Goal: Information Seeking & Learning: Learn about a topic

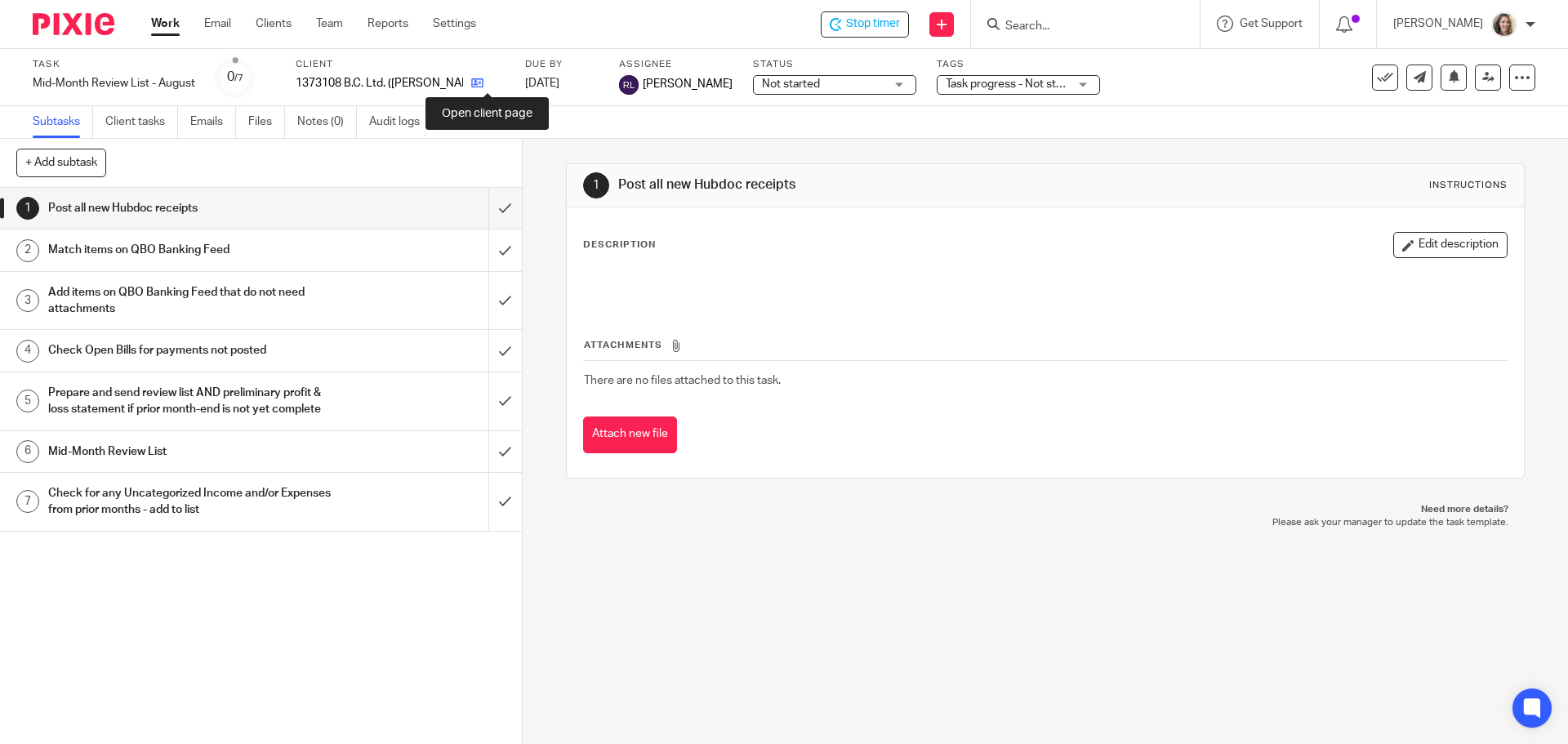
click at [484, 84] on icon at bounding box center [477, 83] width 12 height 12
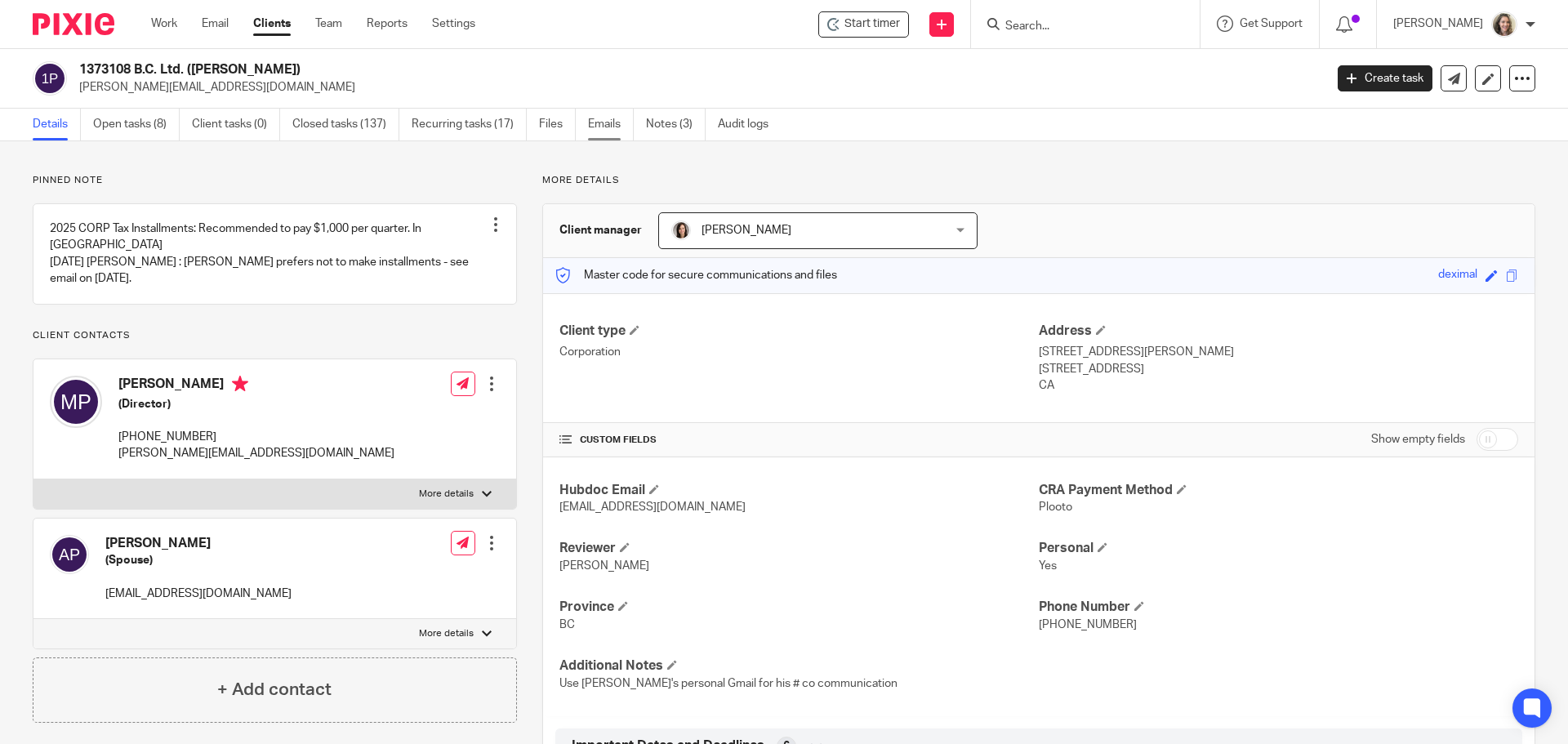
click at [601, 126] on link "Emails" at bounding box center [610, 124] width 45 height 32
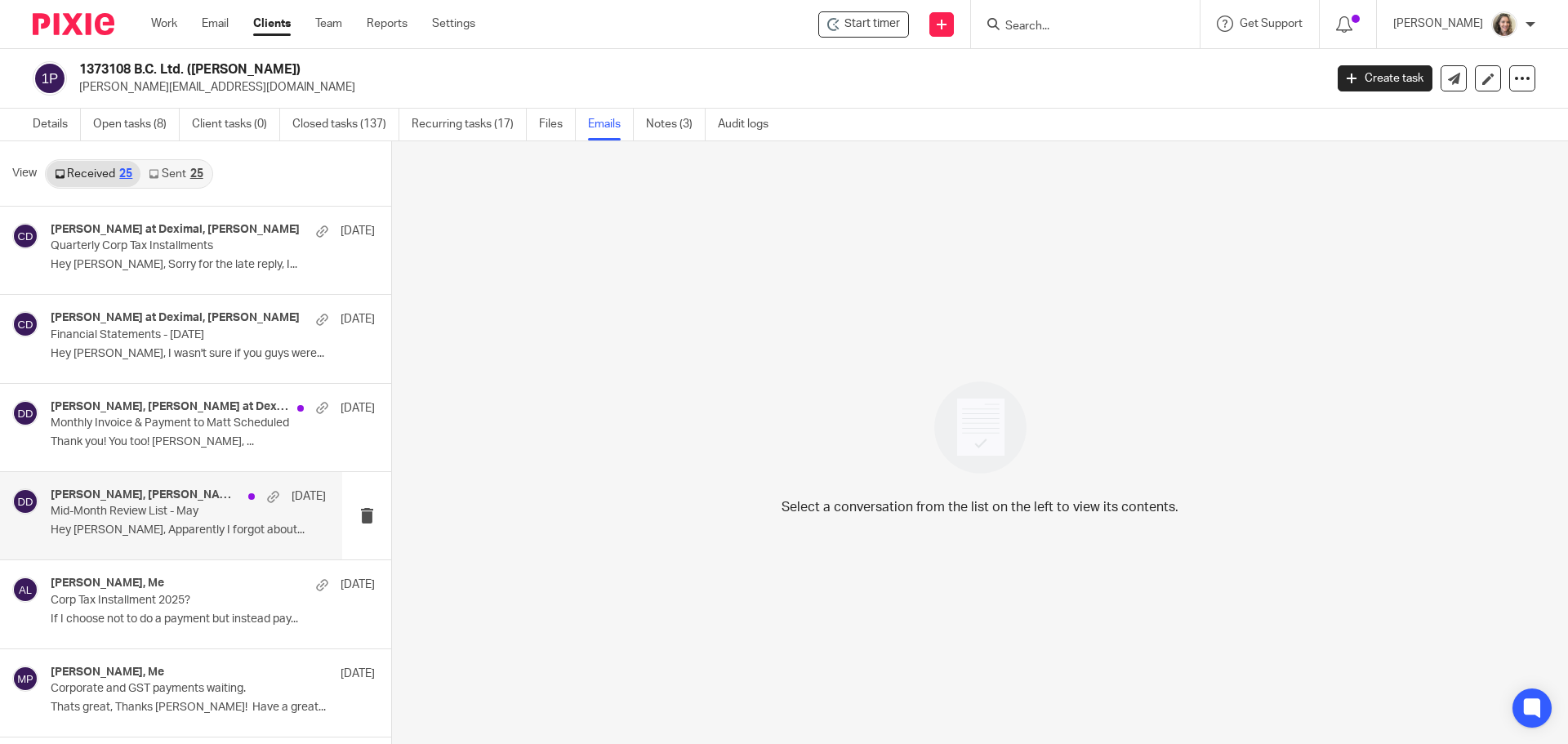
click at [99, 522] on div "[PERSON_NAME], [PERSON_NAME] at [PERSON_NAME] [DATE] Mid-Month Review List - Ma…" at bounding box center [188, 516] width 275 height 55
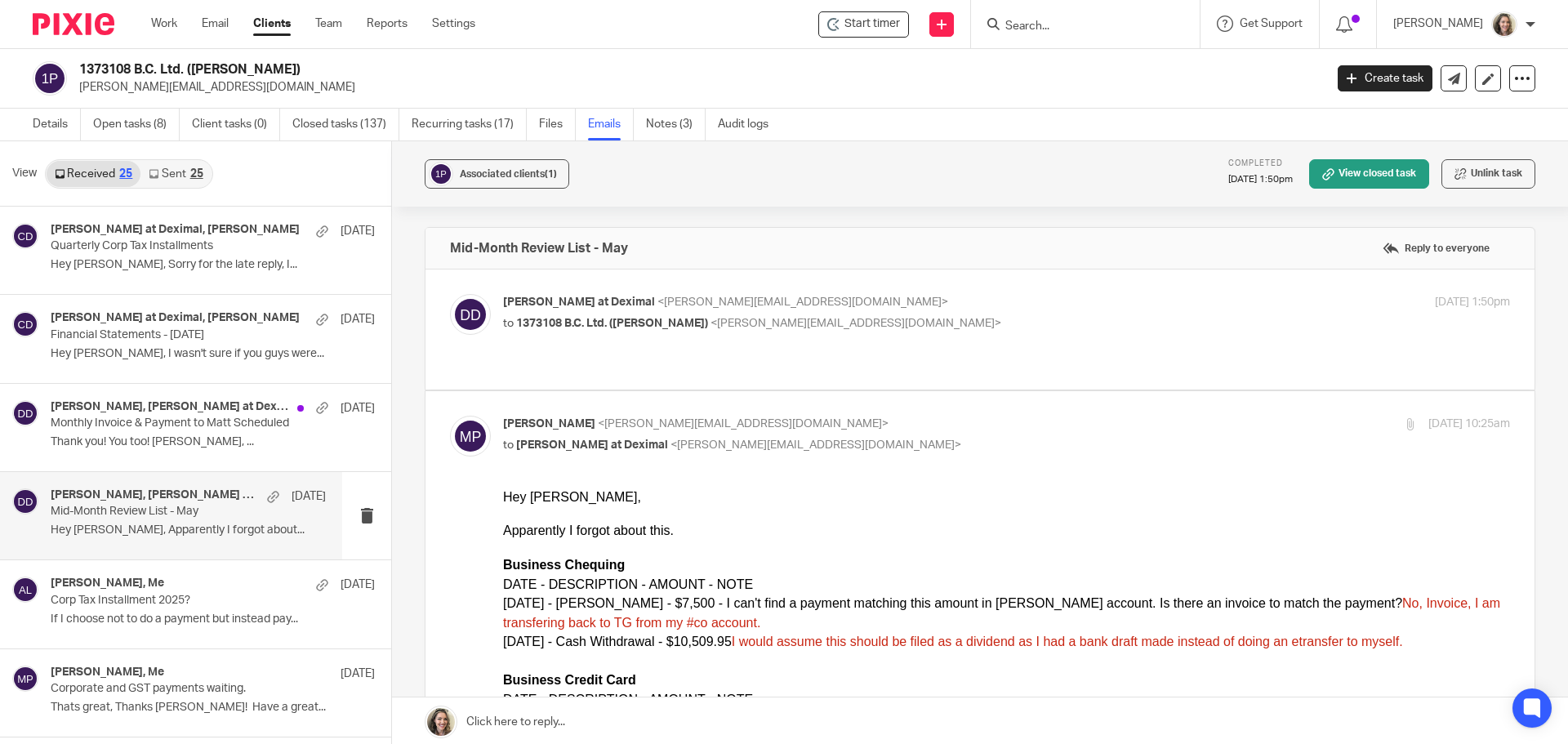
click at [171, 174] on link "Sent 25" at bounding box center [175, 174] width 70 height 26
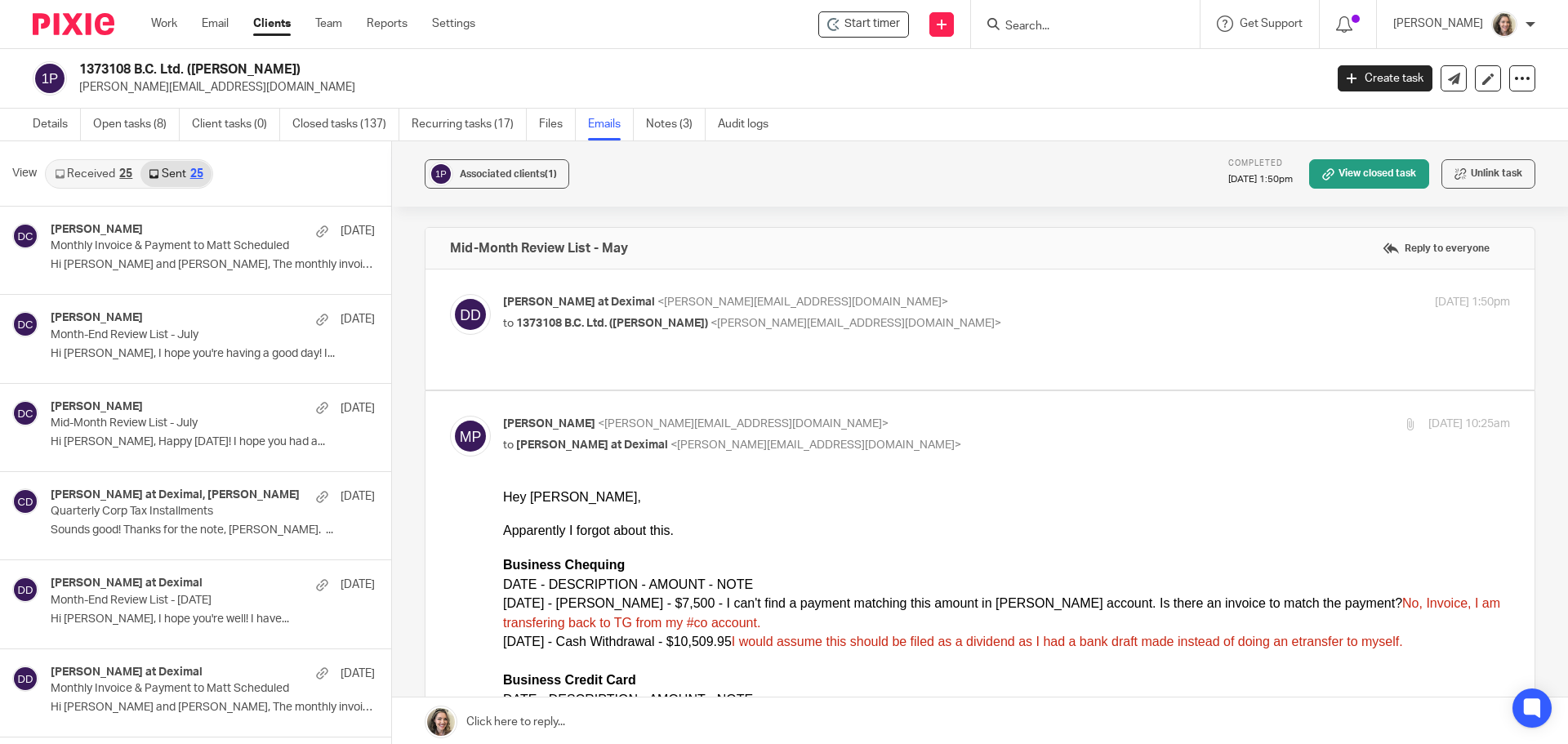
scroll to position [2, 0]
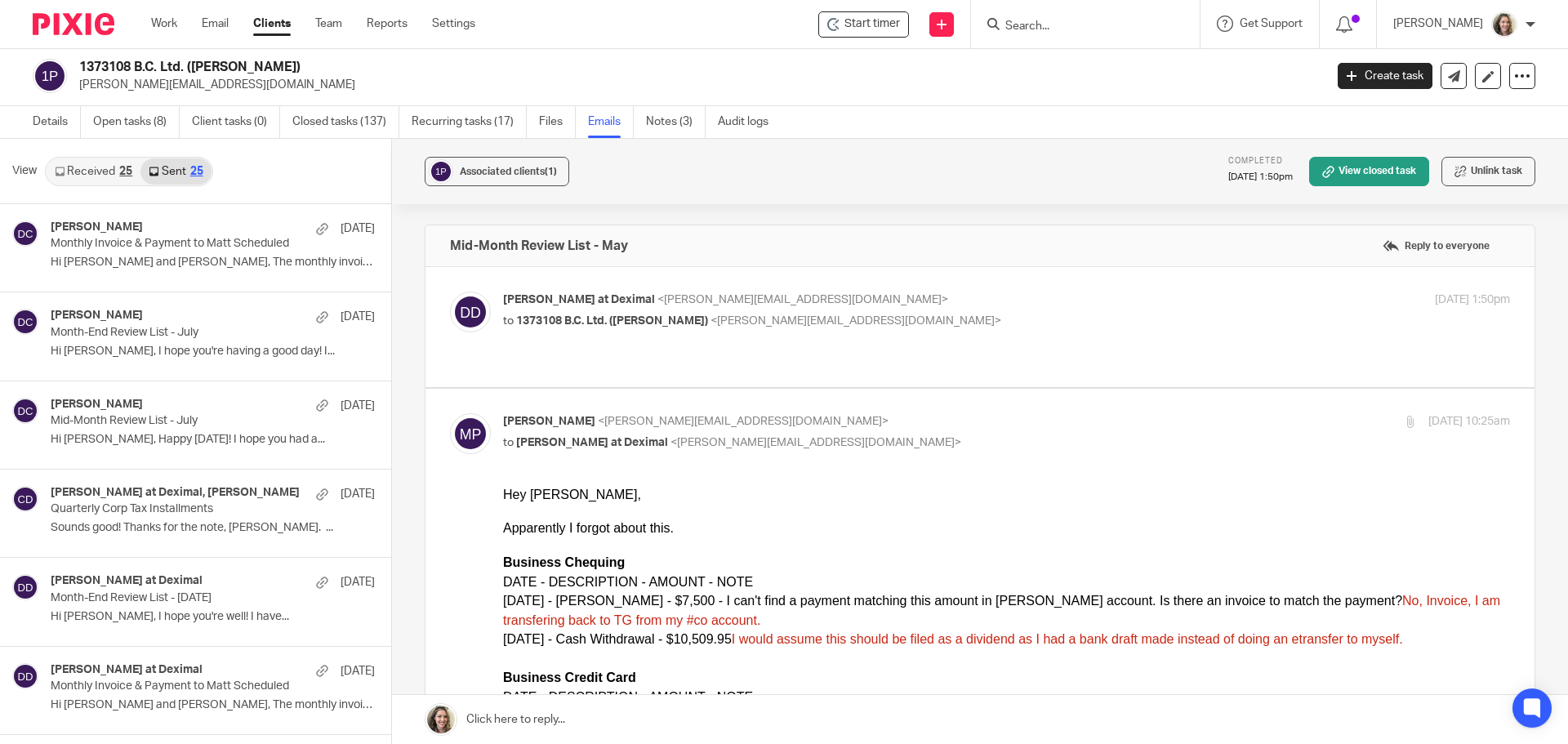
click at [80, 173] on link "Received 25" at bounding box center [93, 172] width 94 height 26
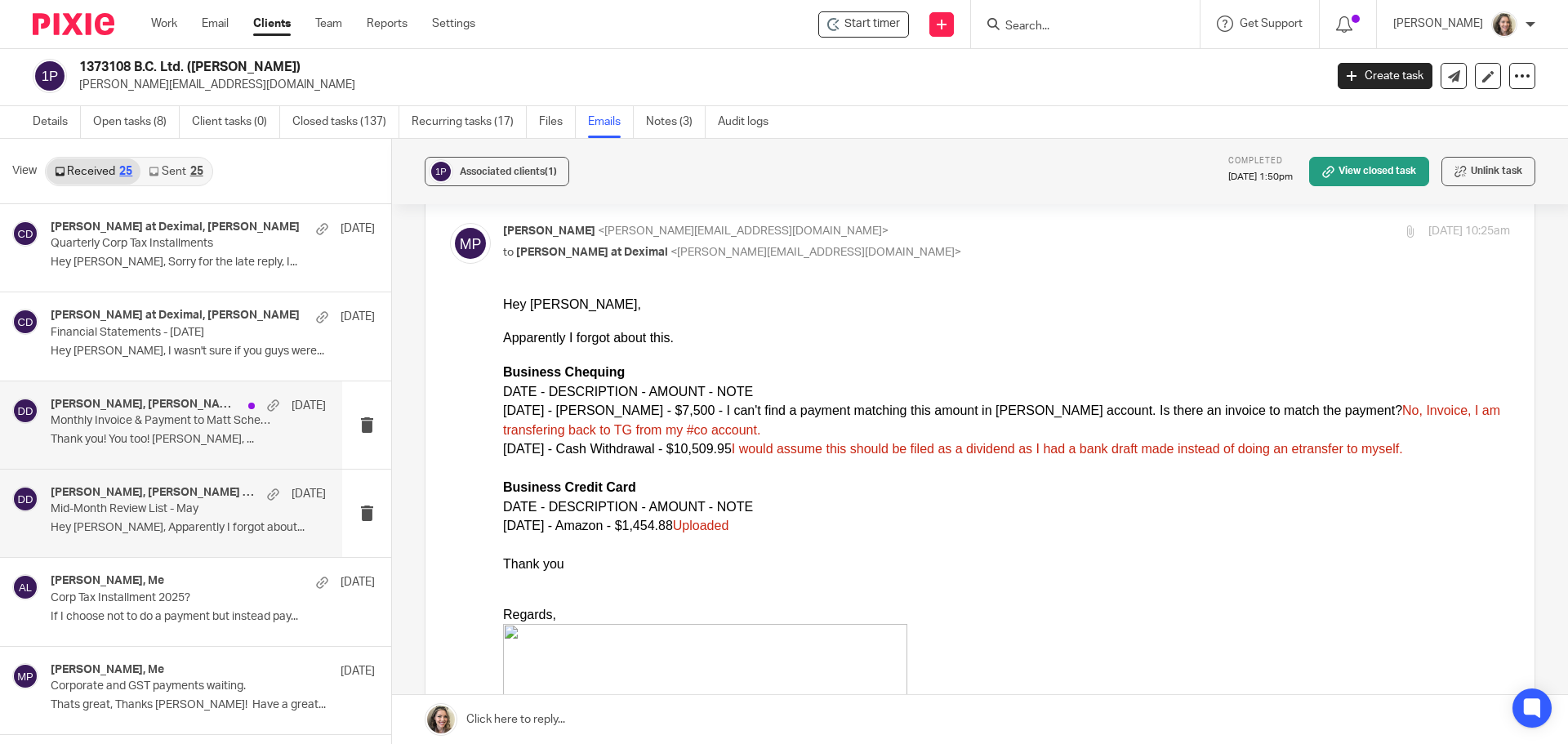
scroll to position [164, 0]
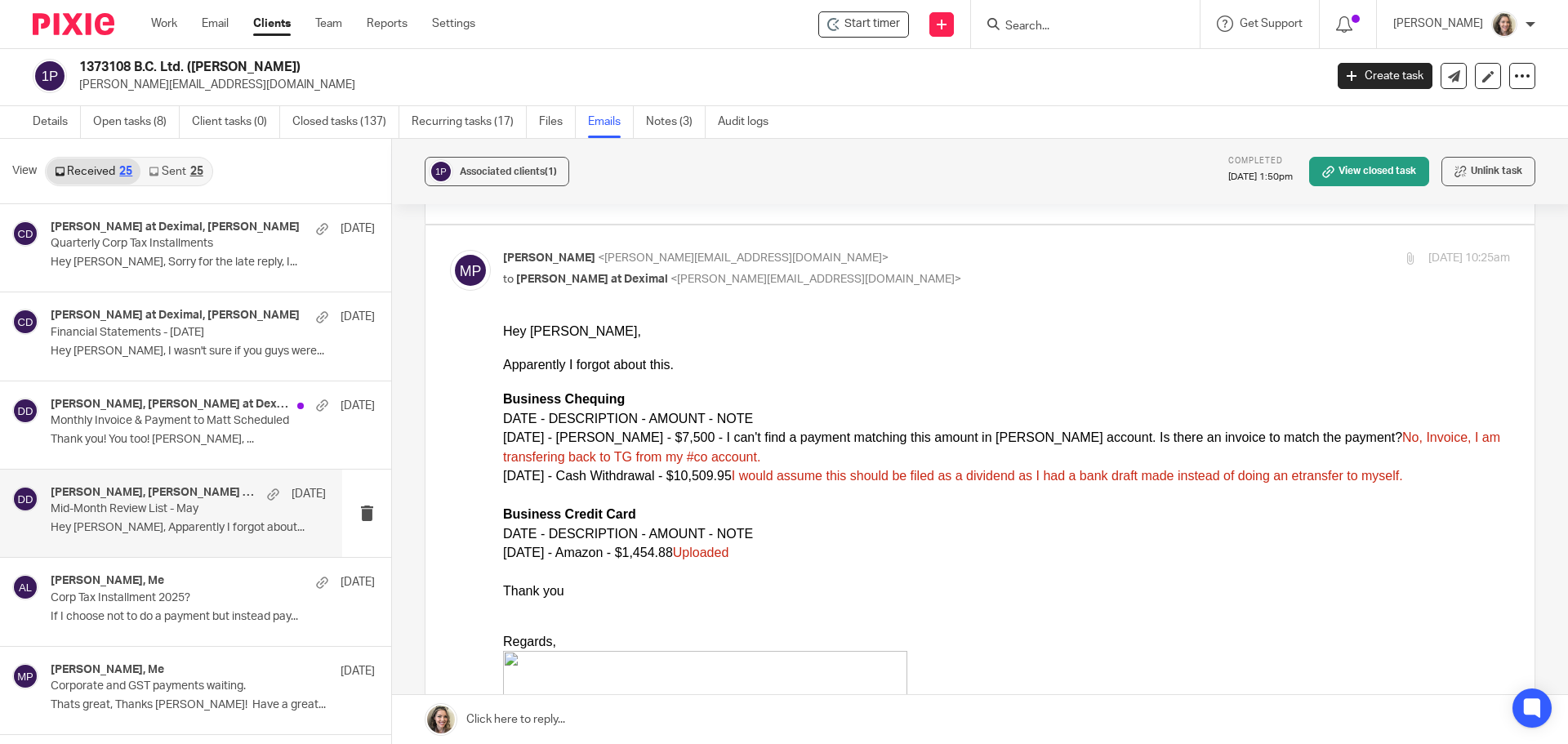
click at [174, 171] on link "Sent 25" at bounding box center [175, 172] width 70 height 26
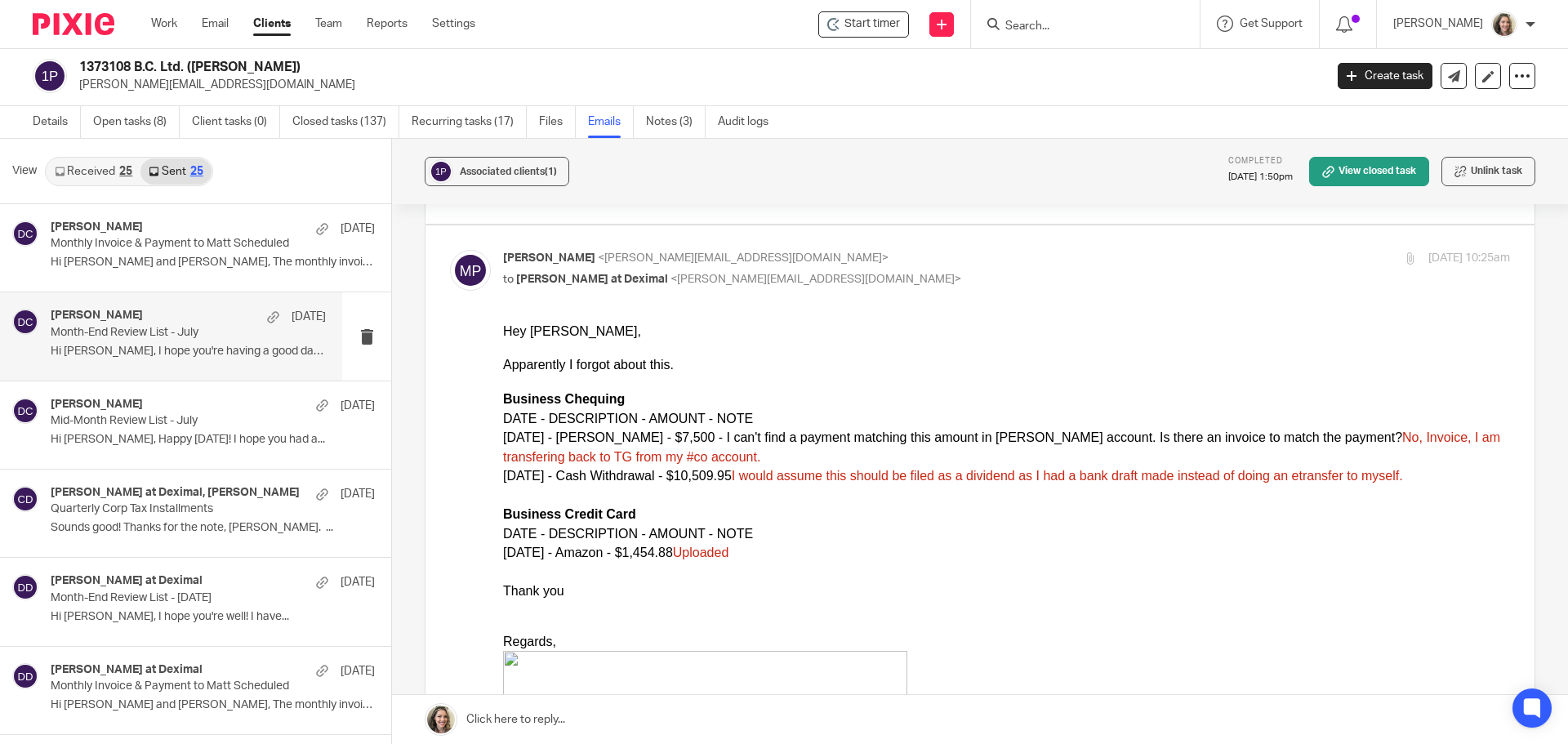
click at [172, 327] on p "Month-End Review List - July" at bounding box center [160, 332] width 221 height 14
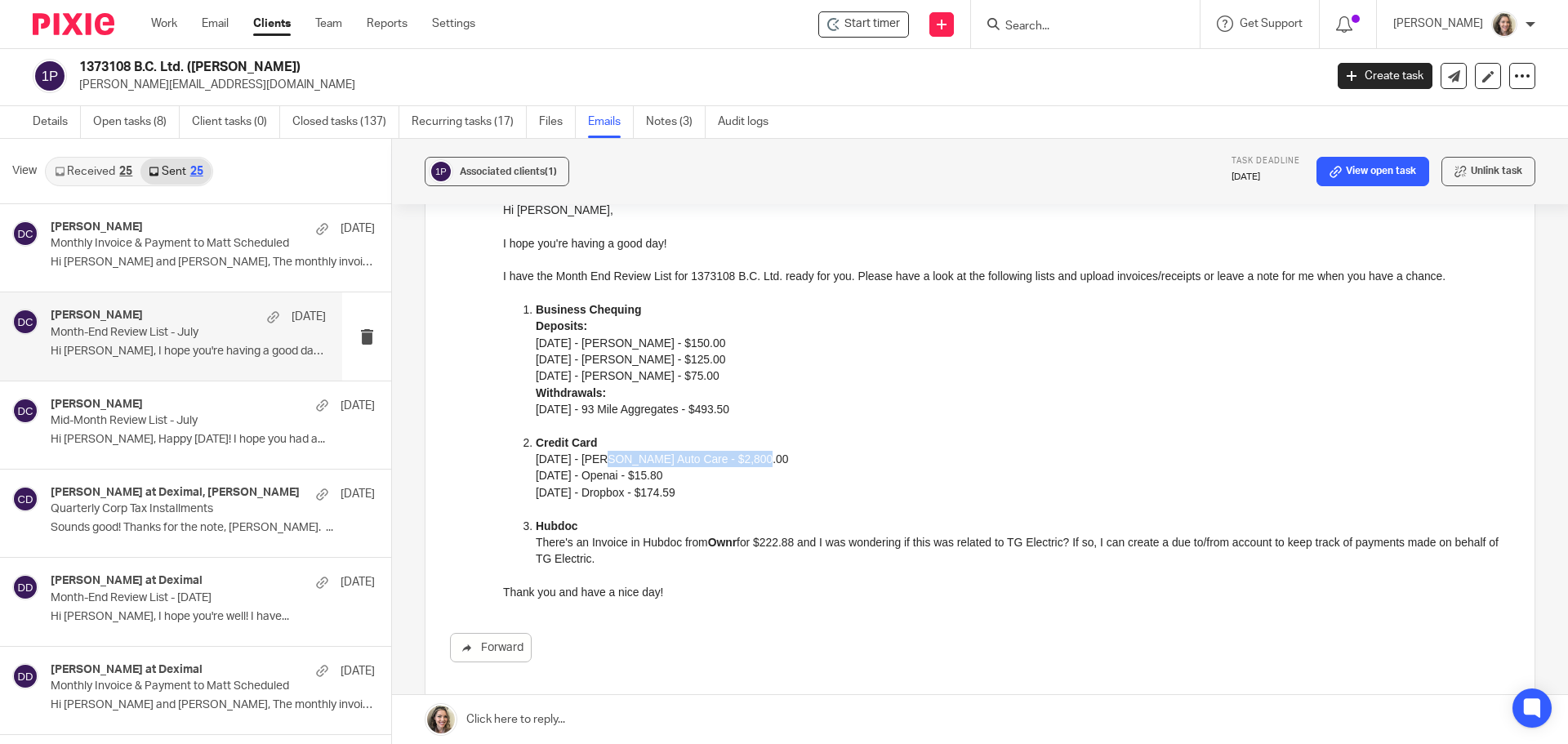
drag, startPoint x: 603, startPoint y: 461, endPoint x: 753, endPoint y: 462, distance: 150.0
click at [753, 462] on p "06/18/2025 - Crompton's Auto Care - $2,800.00 07/20/2025 - Openai - $15.80" at bounding box center [1022, 467] width 974 height 33
drag, startPoint x: 600, startPoint y: 478, endPoint x: 680, endPoint y: 489, distance: 80.8
click at [710, 482] on p "06/18/2025 - Crompton's Auto Care - $2,800.00 07/20/2025 - Openai - $15.80" at bounding box center [1022, 467] width 974 height 33
click at [598, 501] on p "07/23/2025 - Dropbox - $174.59" at bounding box center [1022, 493] width 974 height 17
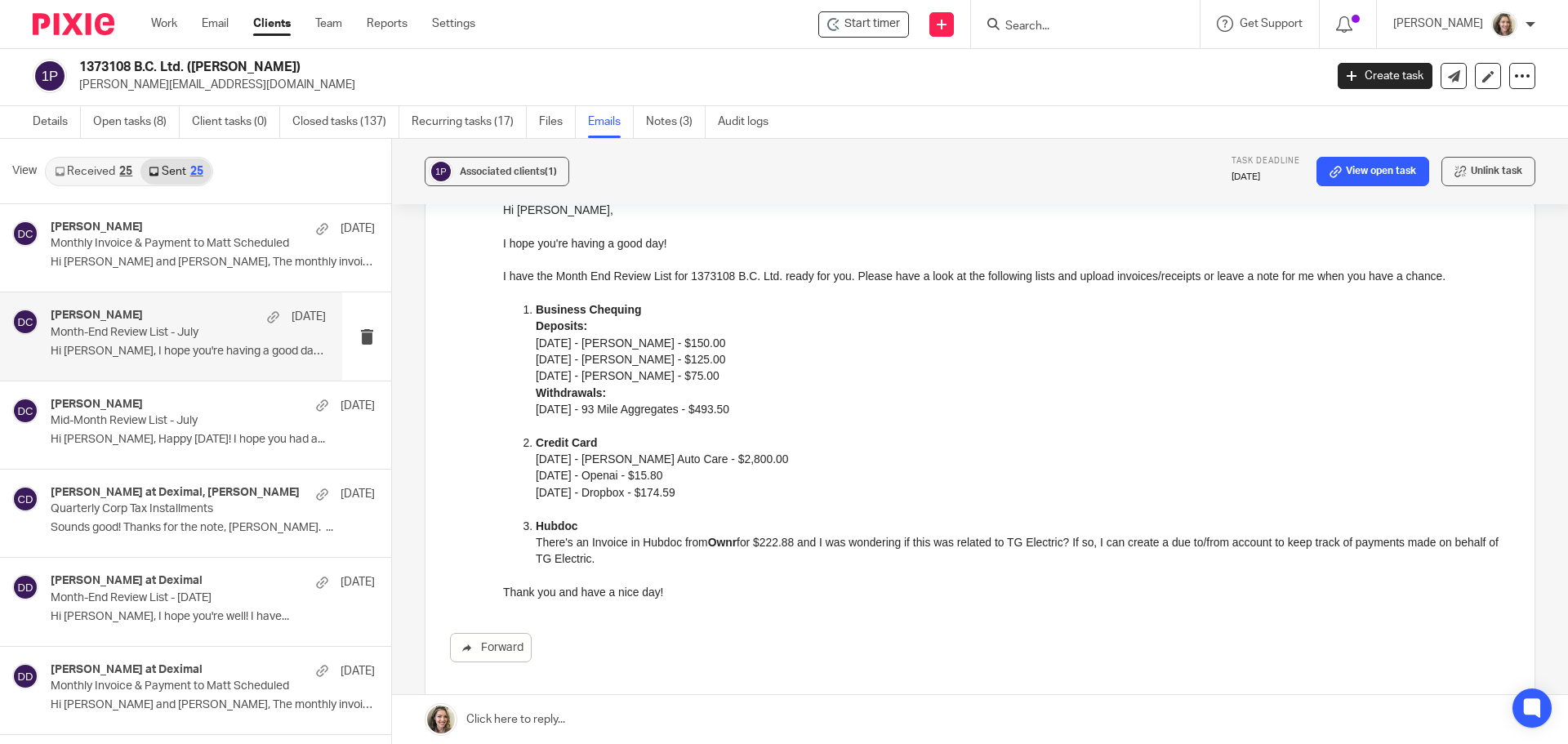
drag, startPoint x: 603, startPoint y: 494, endPoint x: 741, endPoint y: 493, distance: 138.0
click at [741, 493] on p "07/23/2025 - Dropbox - $174.59" at bounding box center [1022, 493] width 974 height 17
drag, startPoint x: 533, startPoint y: 342, endPoint x: 754, endPoint y: 371, distance: 222.9
click at [754, 371] on ol "Business Chequing Deposits: 06/06/2025 - Sean Michael Ellard - $150.00 07/04/20…" at bounding box center [1006, 434] width 1007 height 266
click at [866, 365] on p "Deposits: 06/06/2025 - Sean Michael Ellard - $150.00 07/04/2025 - Sean Michael …" at bounding box center [1022, 342] width 974 height 50
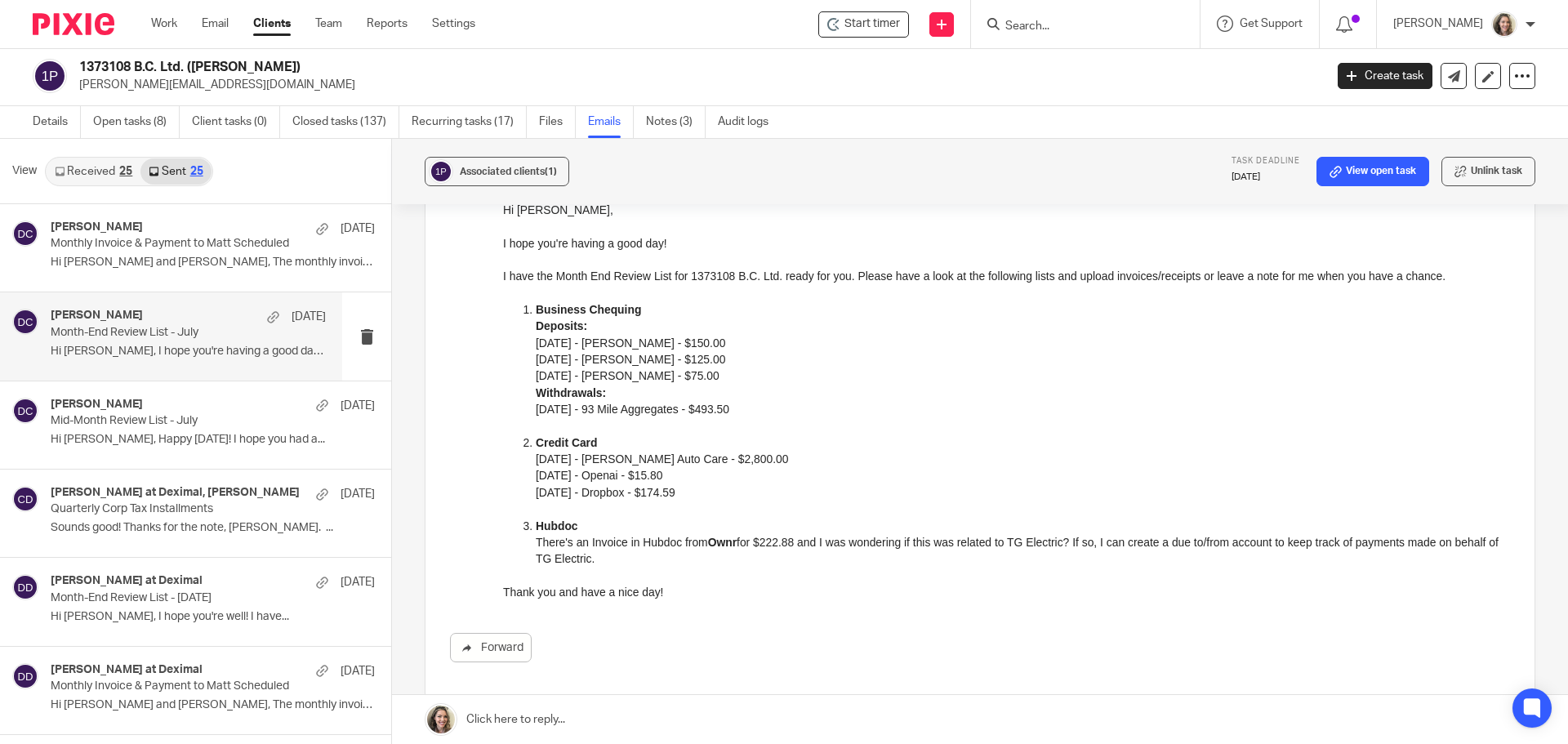
click at [89, 169] on link "Received 25" at bounding box center [93, 172] width 94 height 26
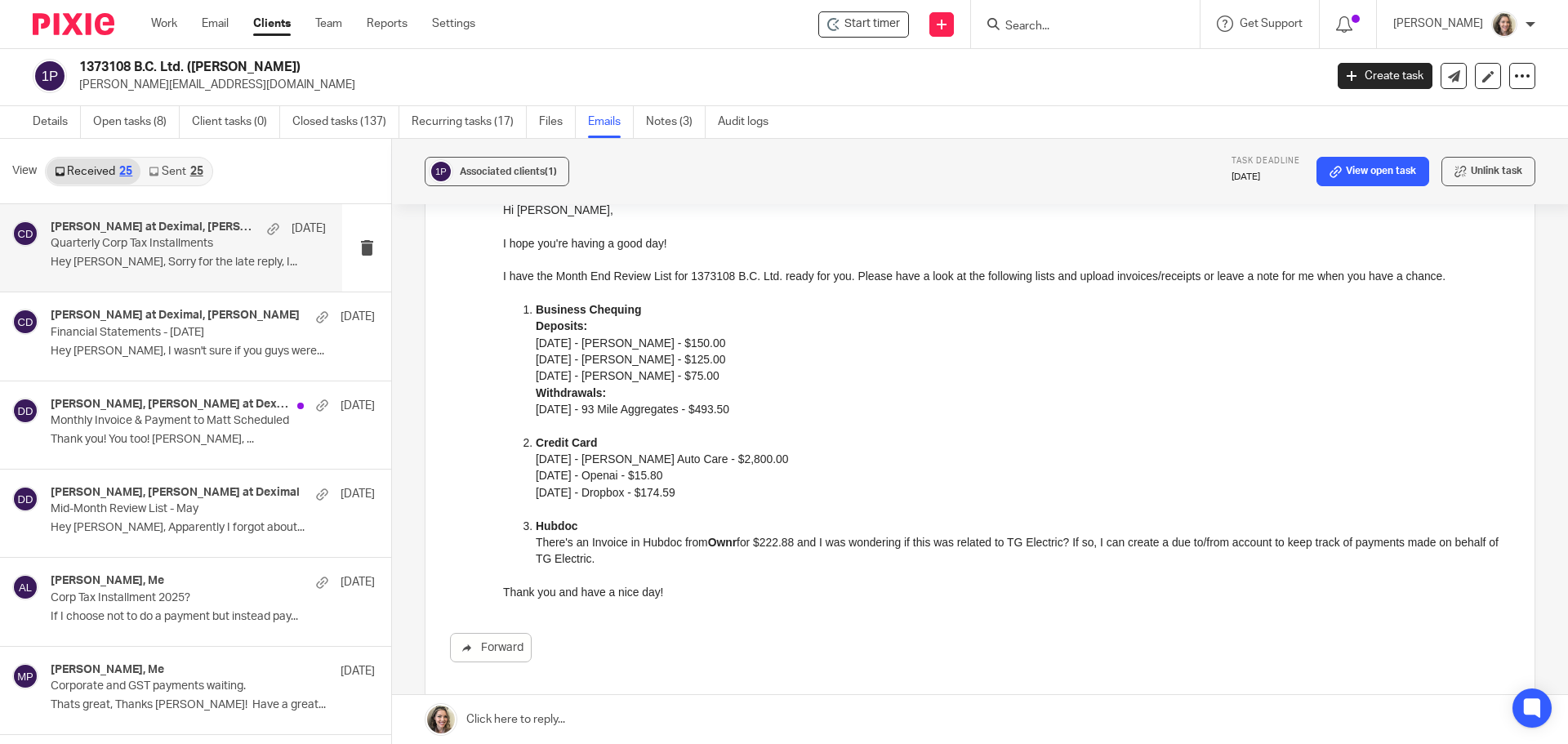
click at [88, 237] on p "Quarterly Corp Tax Installments" at bounding box center [160, 243] width 221 height 14
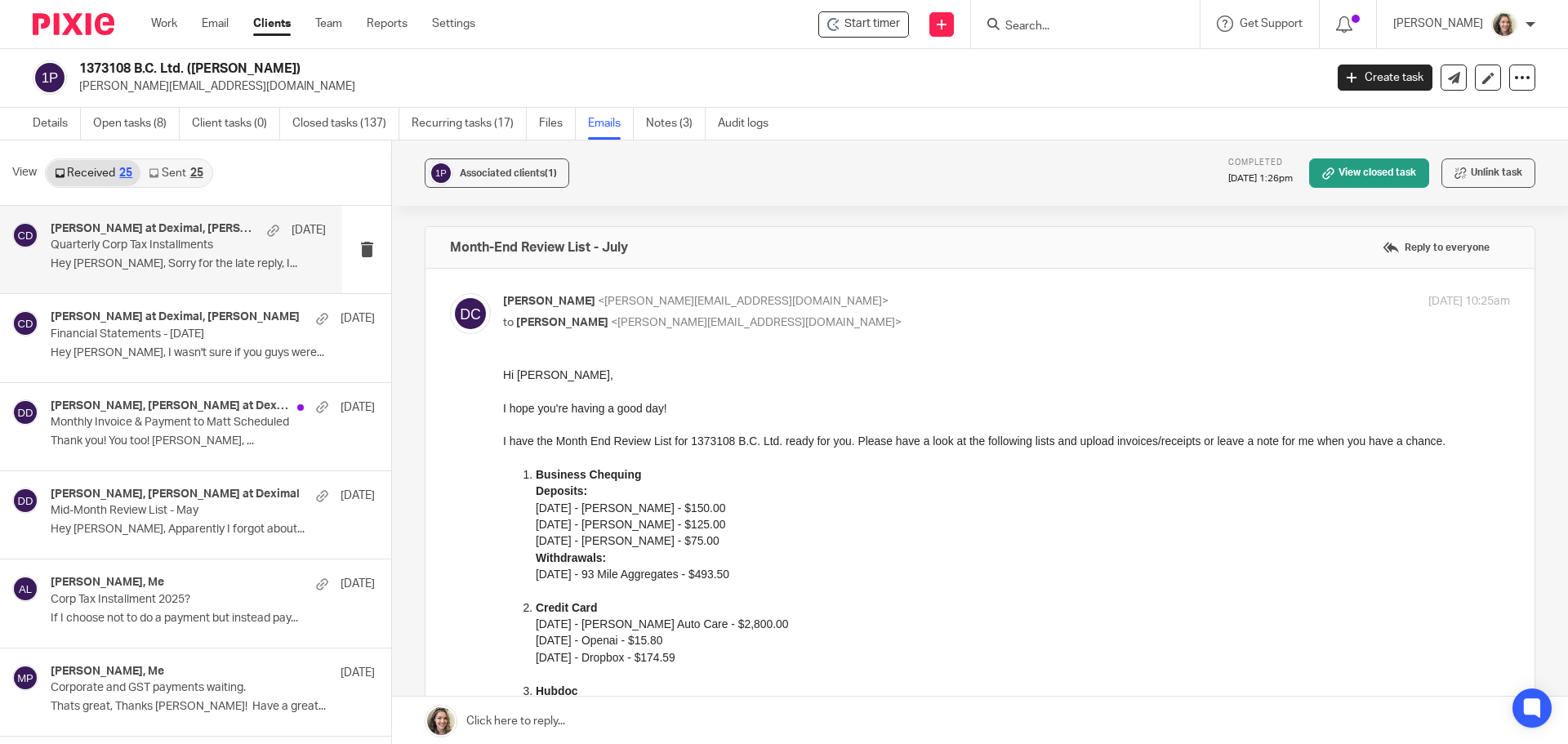
scroll to position [0, 0]
click at [105, 349] on p "Hey Chrissy, I wasn't sure if you guys were..." at bounding box center [188, 354] width 275 height 14
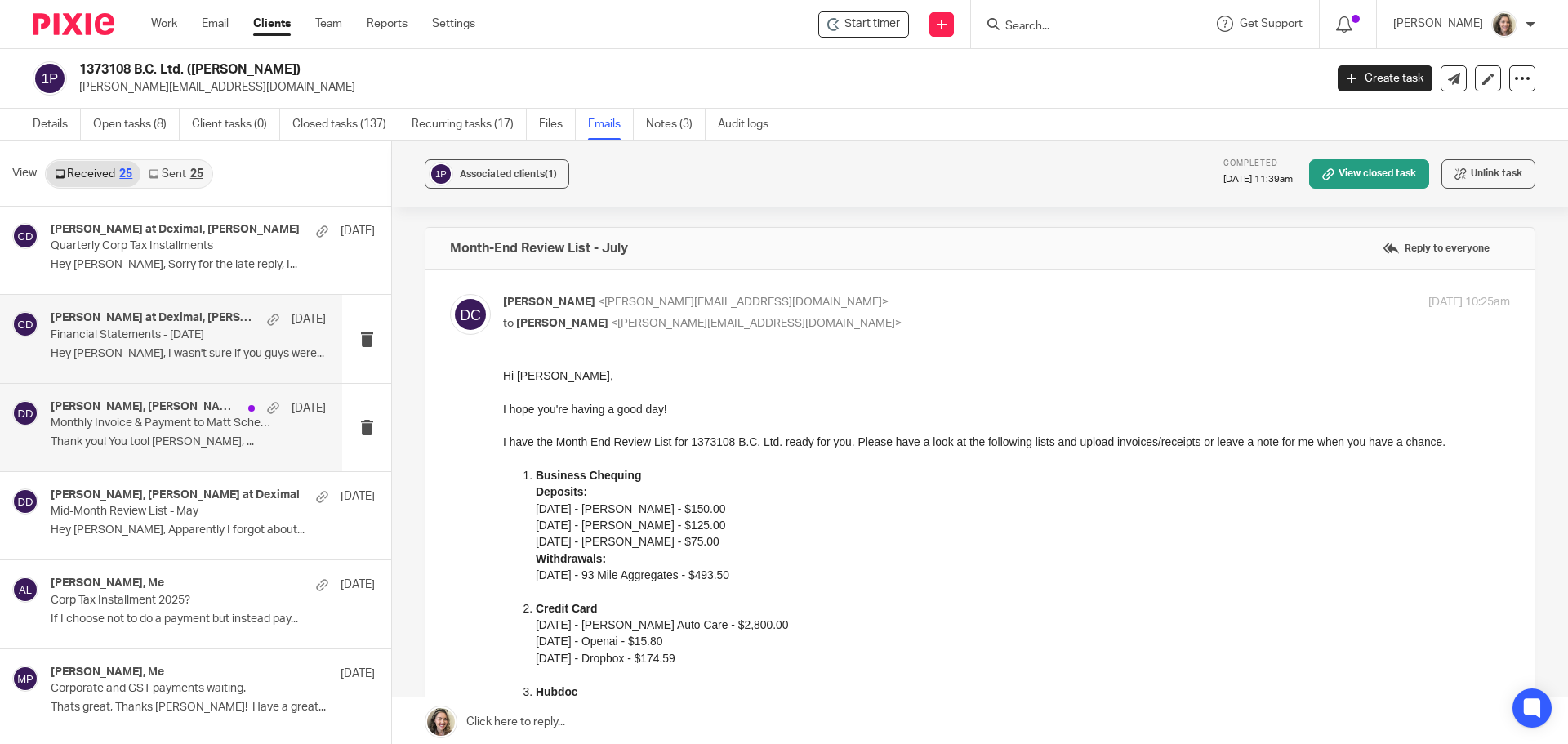
click at [144, 439] on p "Thank you! You too! Terry Schulz, ..." at bounding box center [188, 441] width 275 height 14
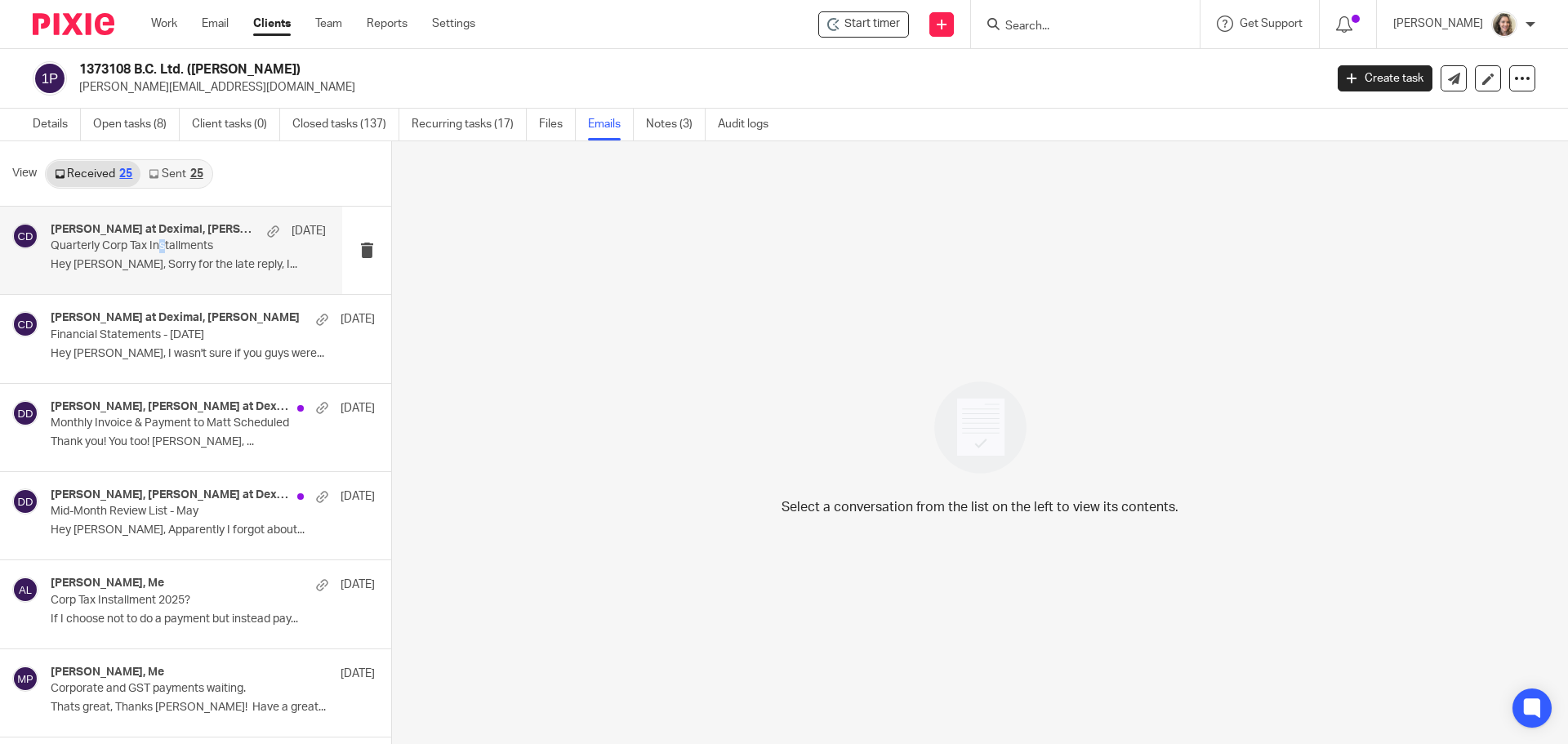
click at [164, 248] on p "Quarterly Corp Tax Installments" at bounding box center [160, 246] width 221 height 14
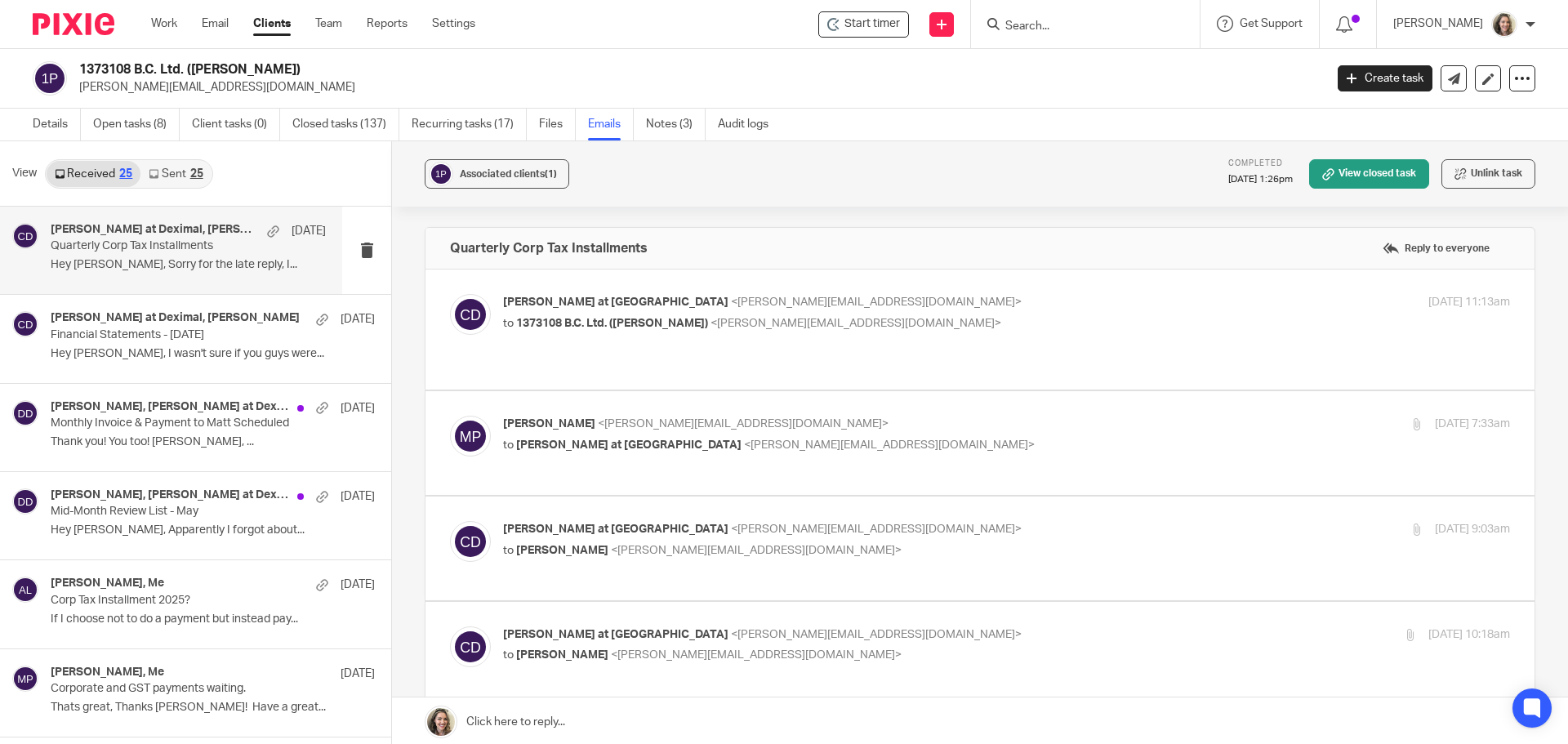
click at [995, 331] on p "to 1373108 B.C. Ltd. (Matthew Patenaude) <matthew.108ltd@gmail.com>" at bounding box center [838, 323] width 671 height 17
checkbox input "true"
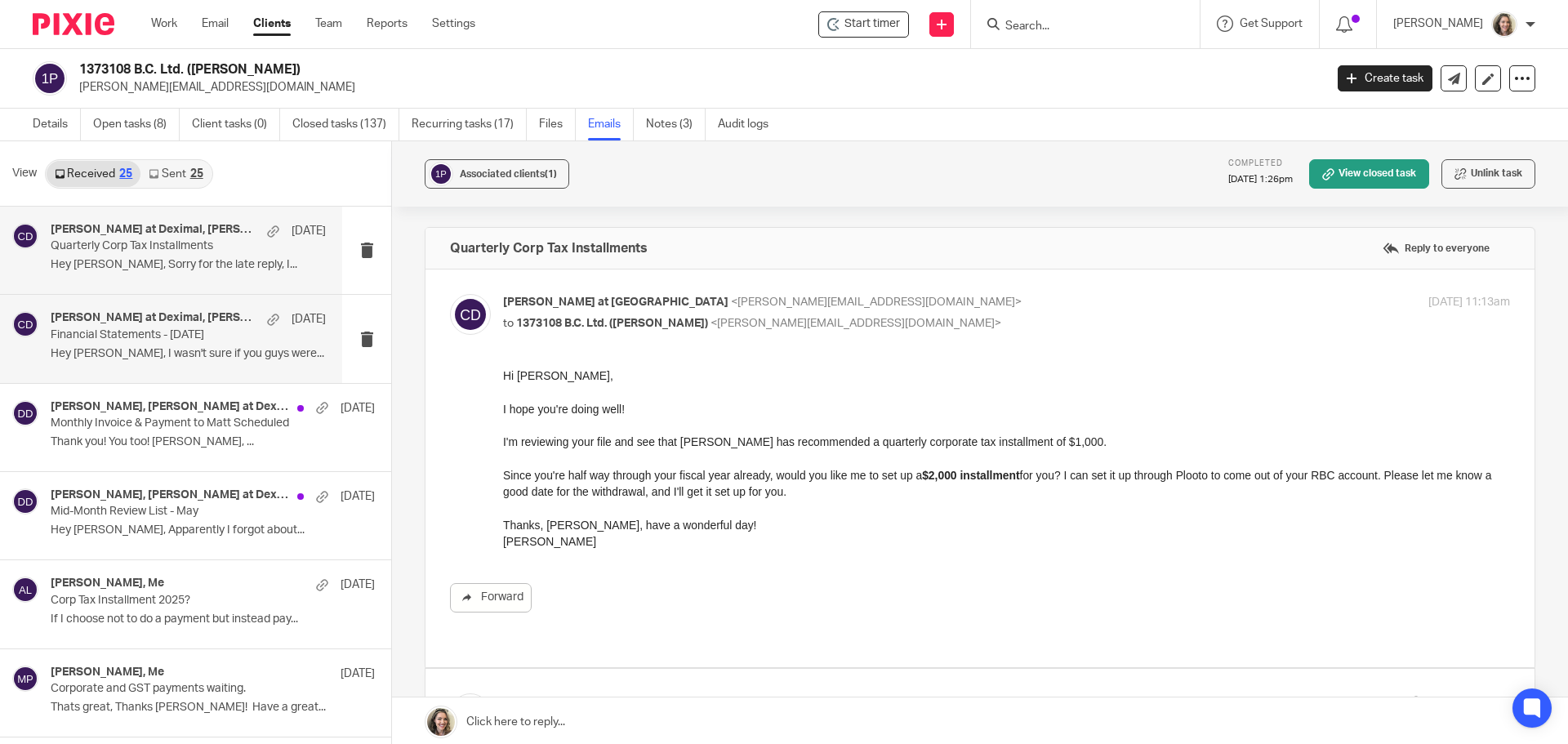
click at [83, 356] on p "Hey Chrissy, I wasn't sure if you guys were..." at bounding box center [188, 354] width 275 height 14
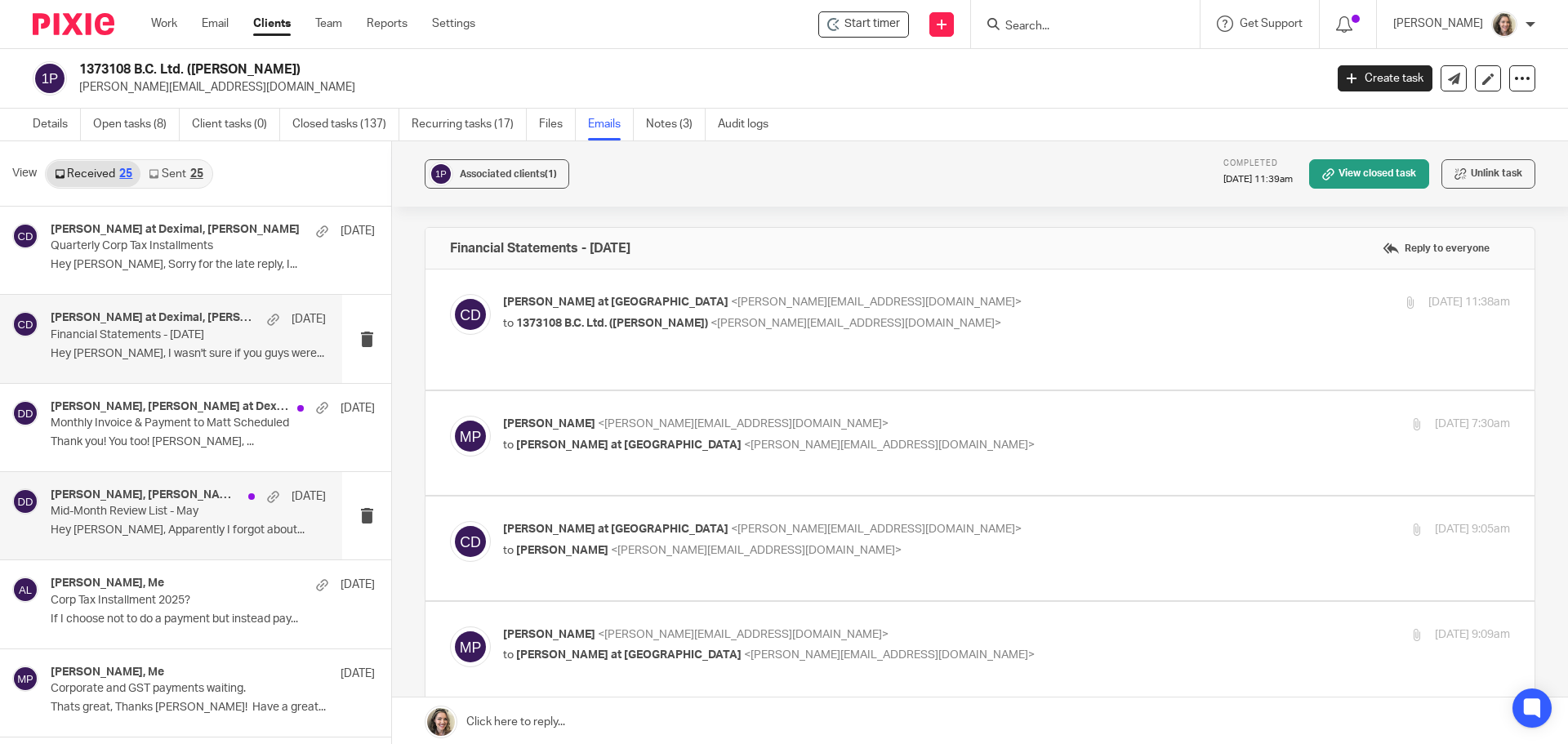
click at [127, 519] on div "Matthew Patenaude, Danielle at Deximal May 26 Mid-Month Review List - May Hey D…" at bounding box center [188, 516] width 275 height 55
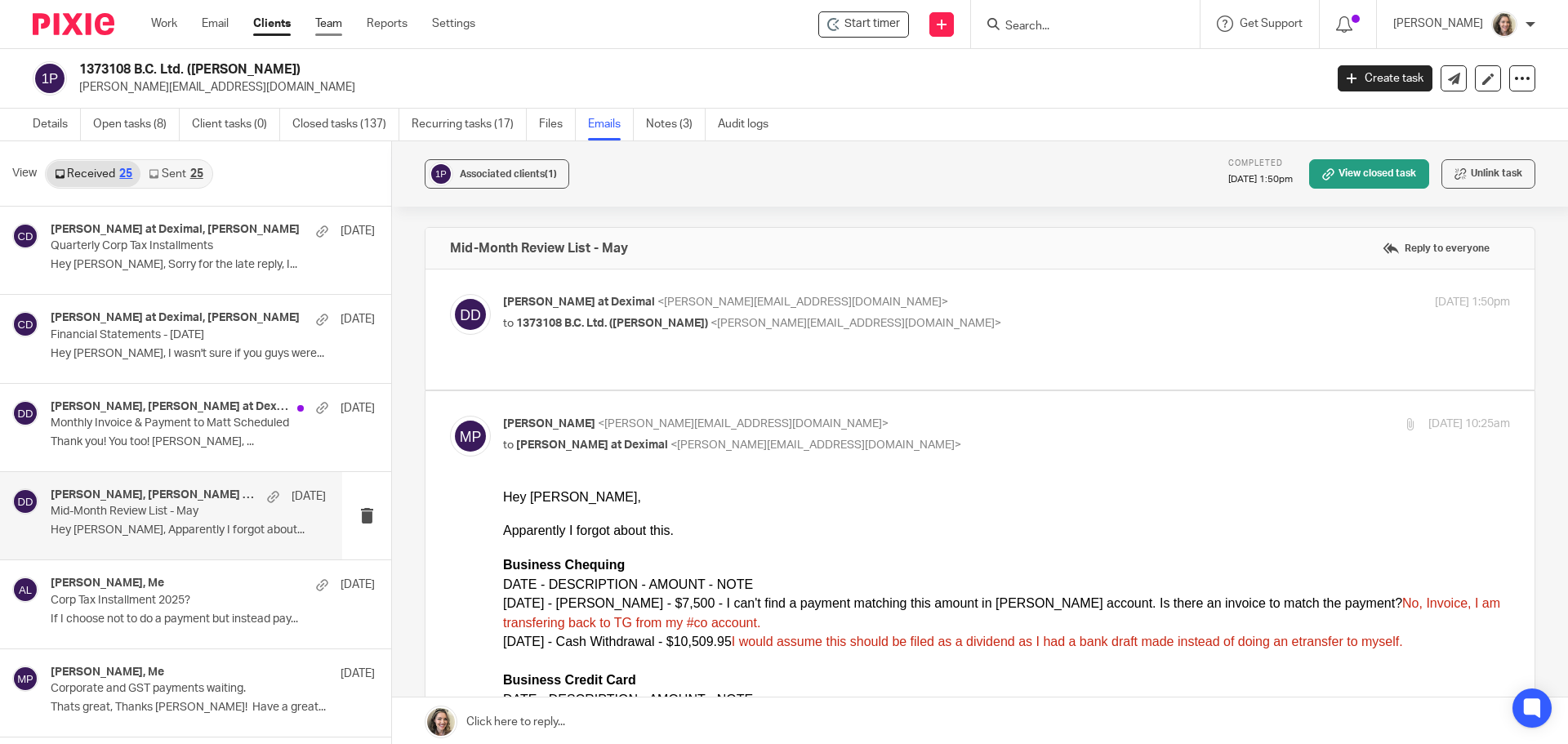
click at [334, 22] on link "Team" at bounding box center [328, 24] width 27 height 17
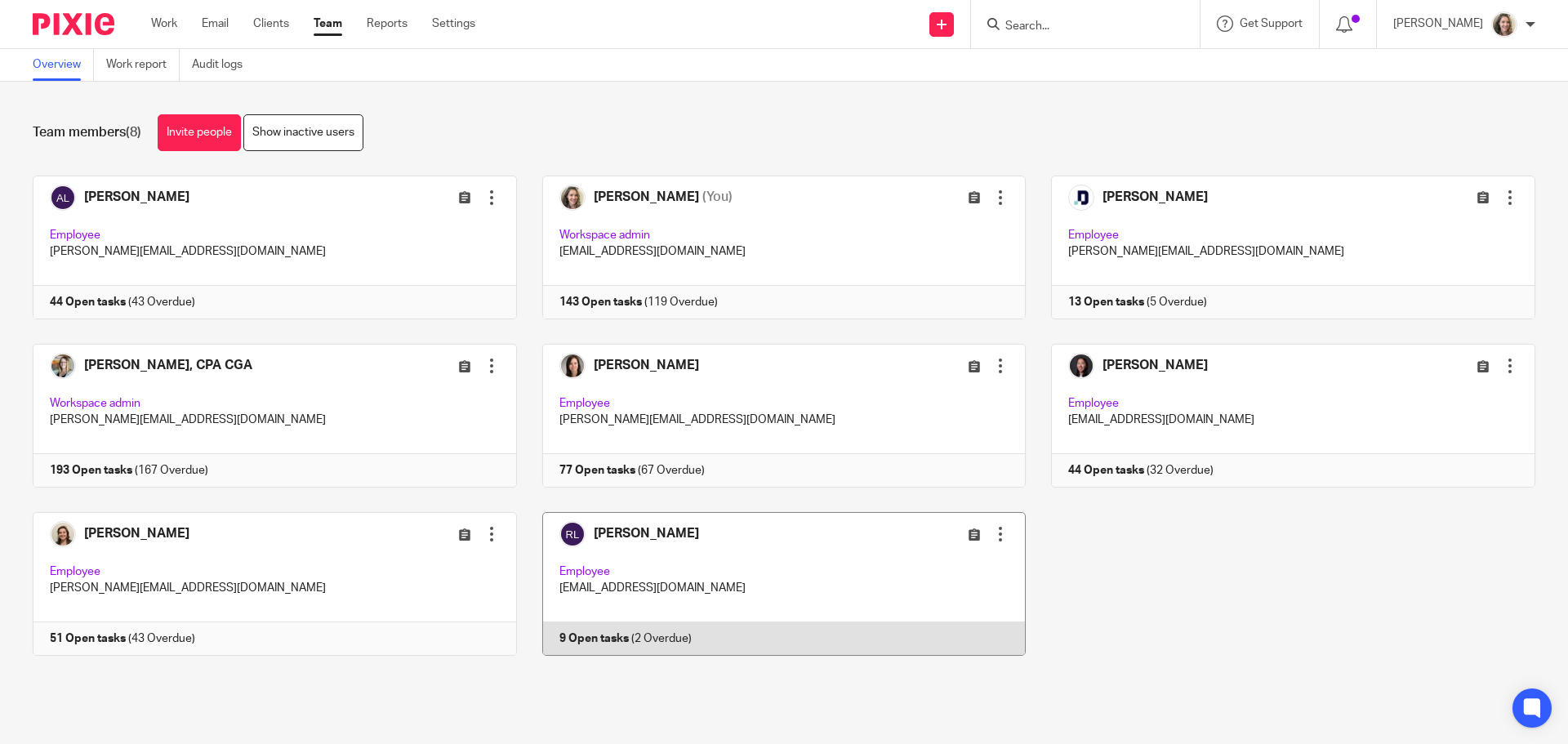
click at [699, 565] on link at bounding box center [771, 584] width 509 height 144
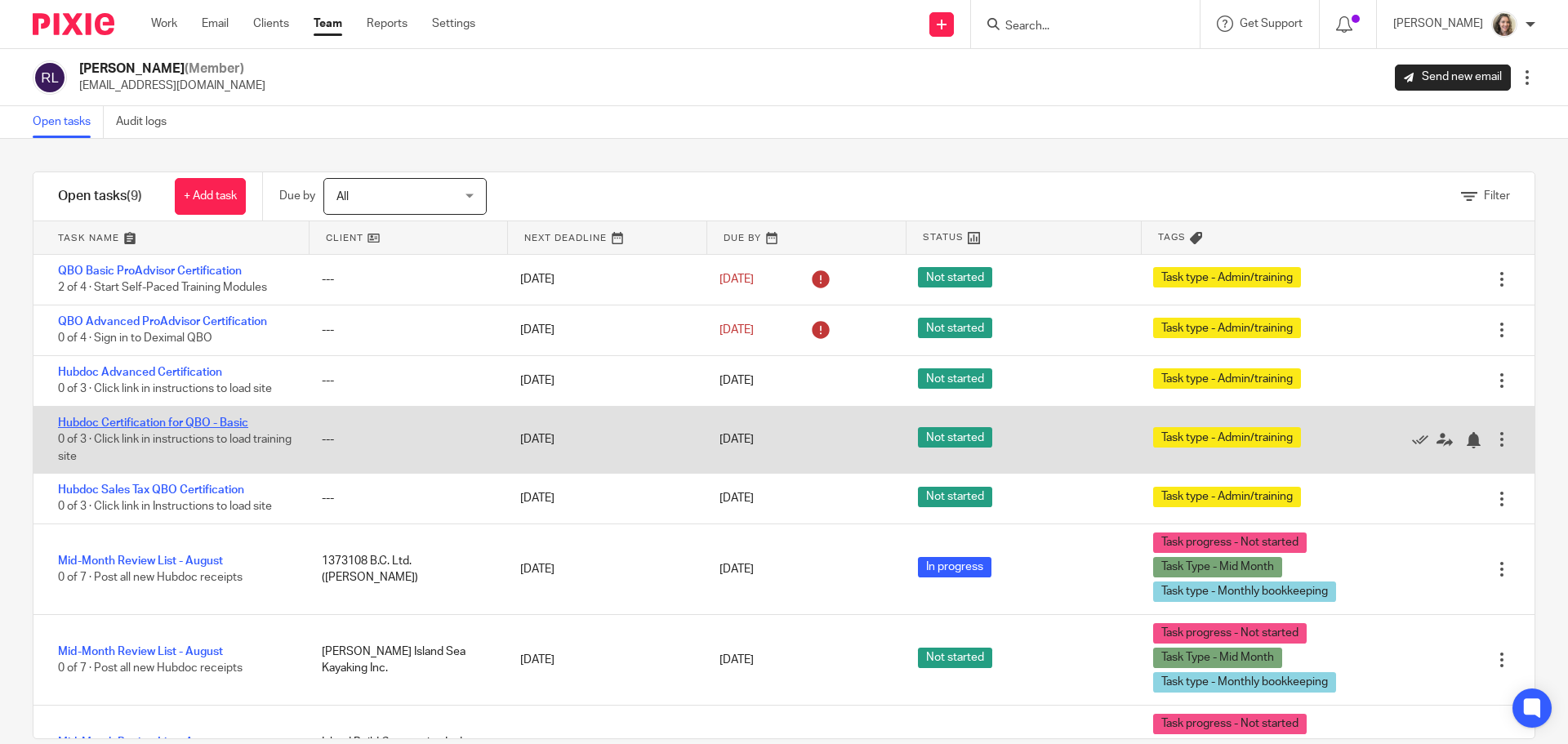
click at [133, 422] on link "Hubdoc Certification for QBO - Basic" at bounding box center [153, 423] width 190 height 12
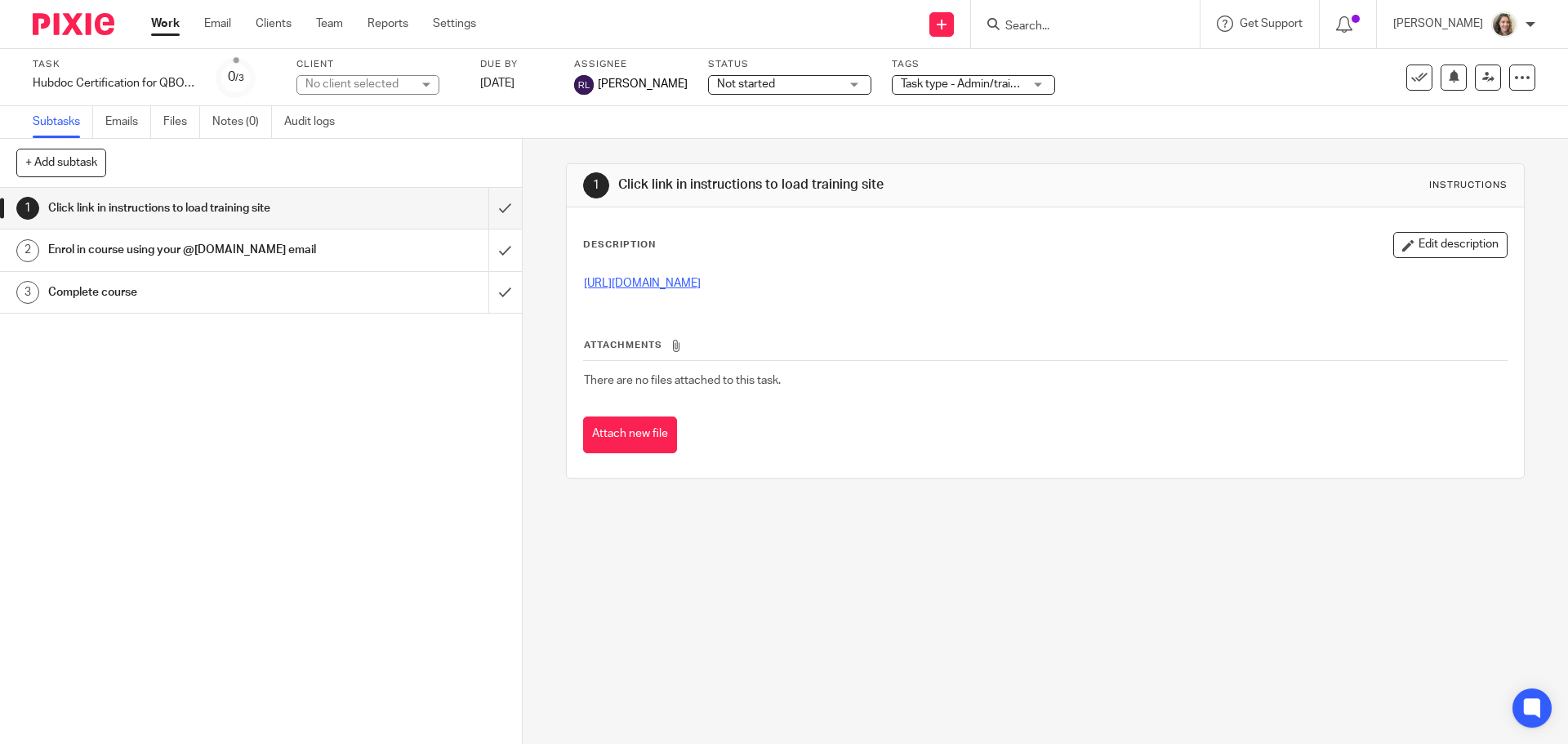
click at [701, 285] on link "[URL][DOMAIN_NAME]" at bounding box center [641, 284] width 117 height 12
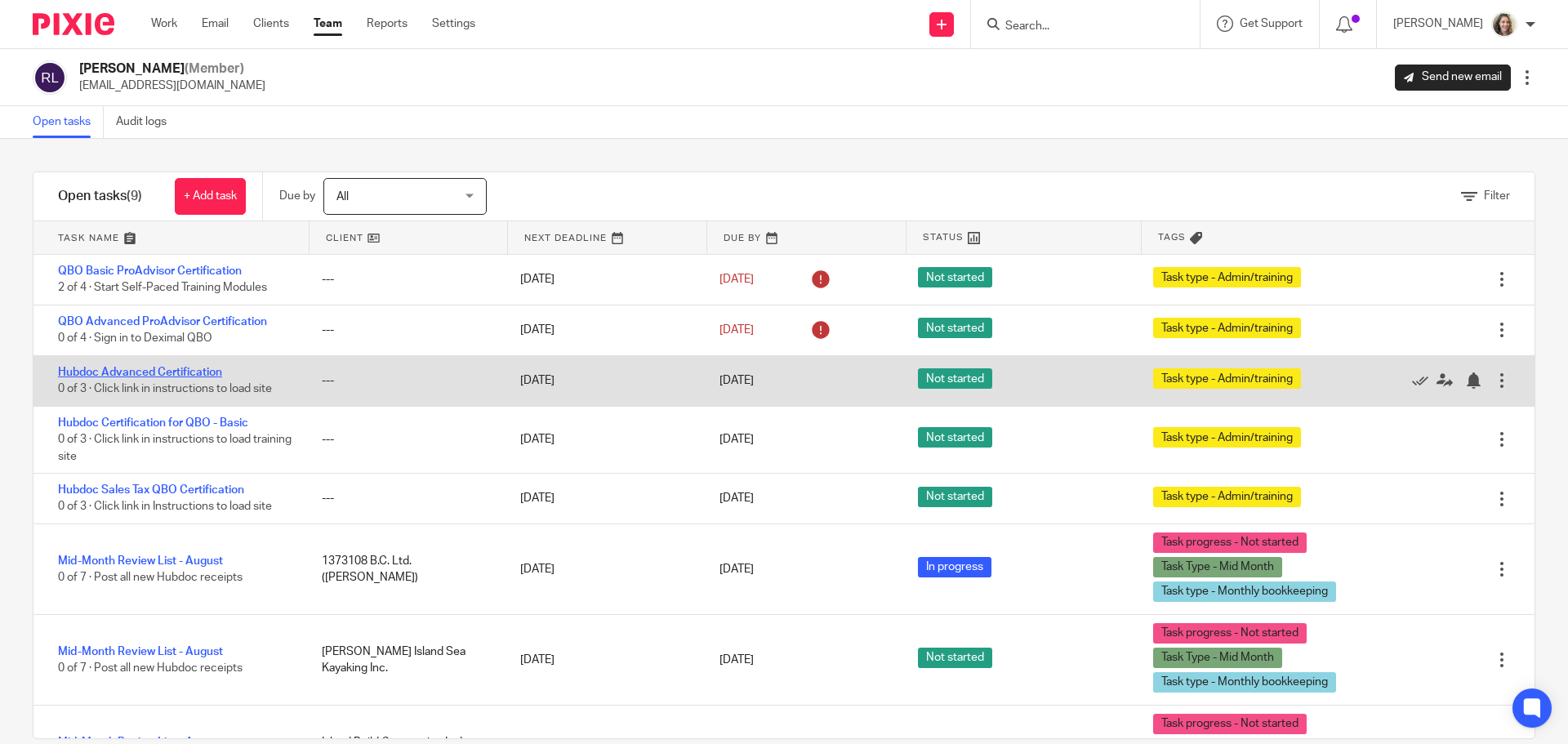
click at [125, 372] on link "Hubdoc Advanced Certification" at bounding box center [140, 373] width 164 height 12
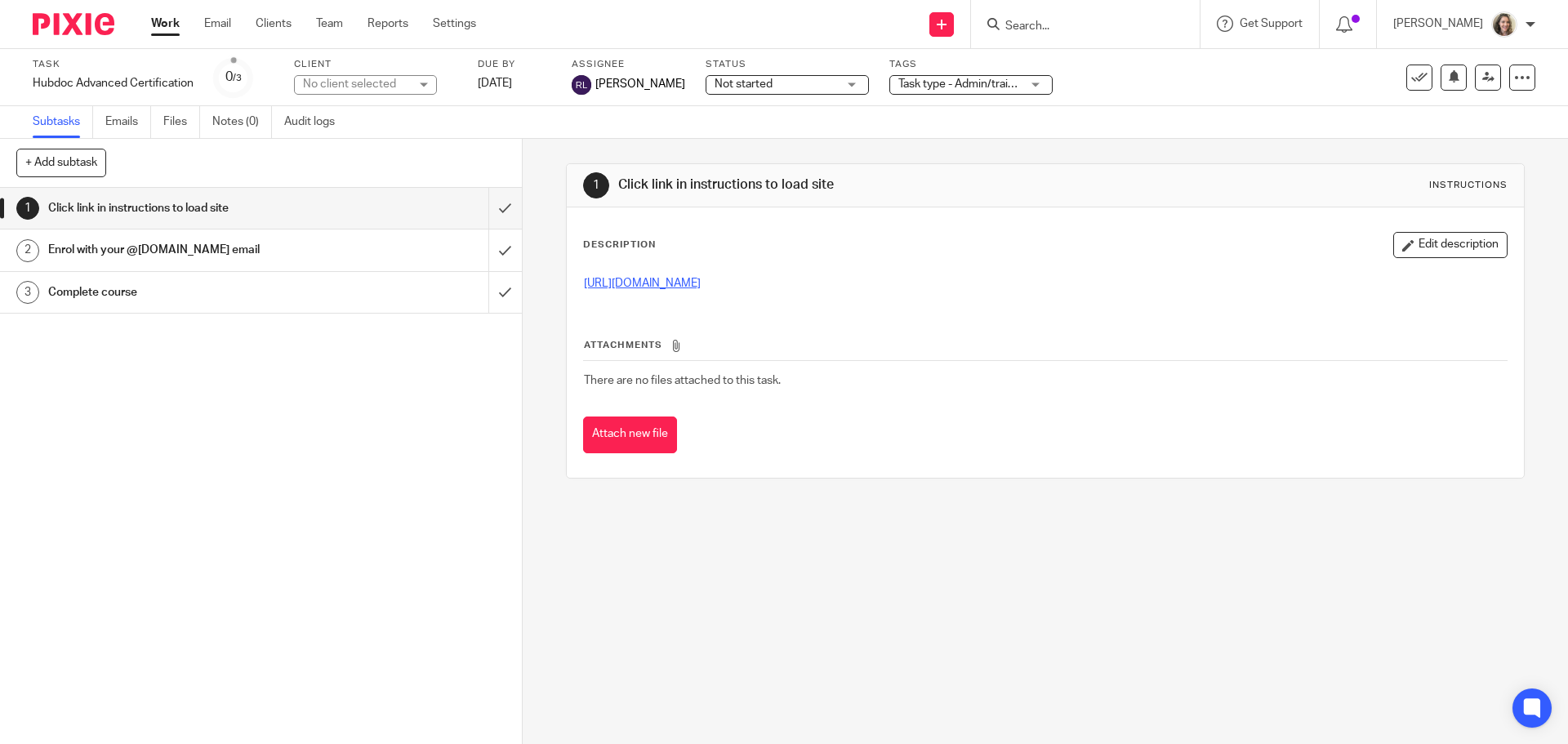
click at [701, 281] on link "https://learn.hubdoc.com/p/hubdoc-advanced-certification" at bounding box center [641, 284] width 117 height 12
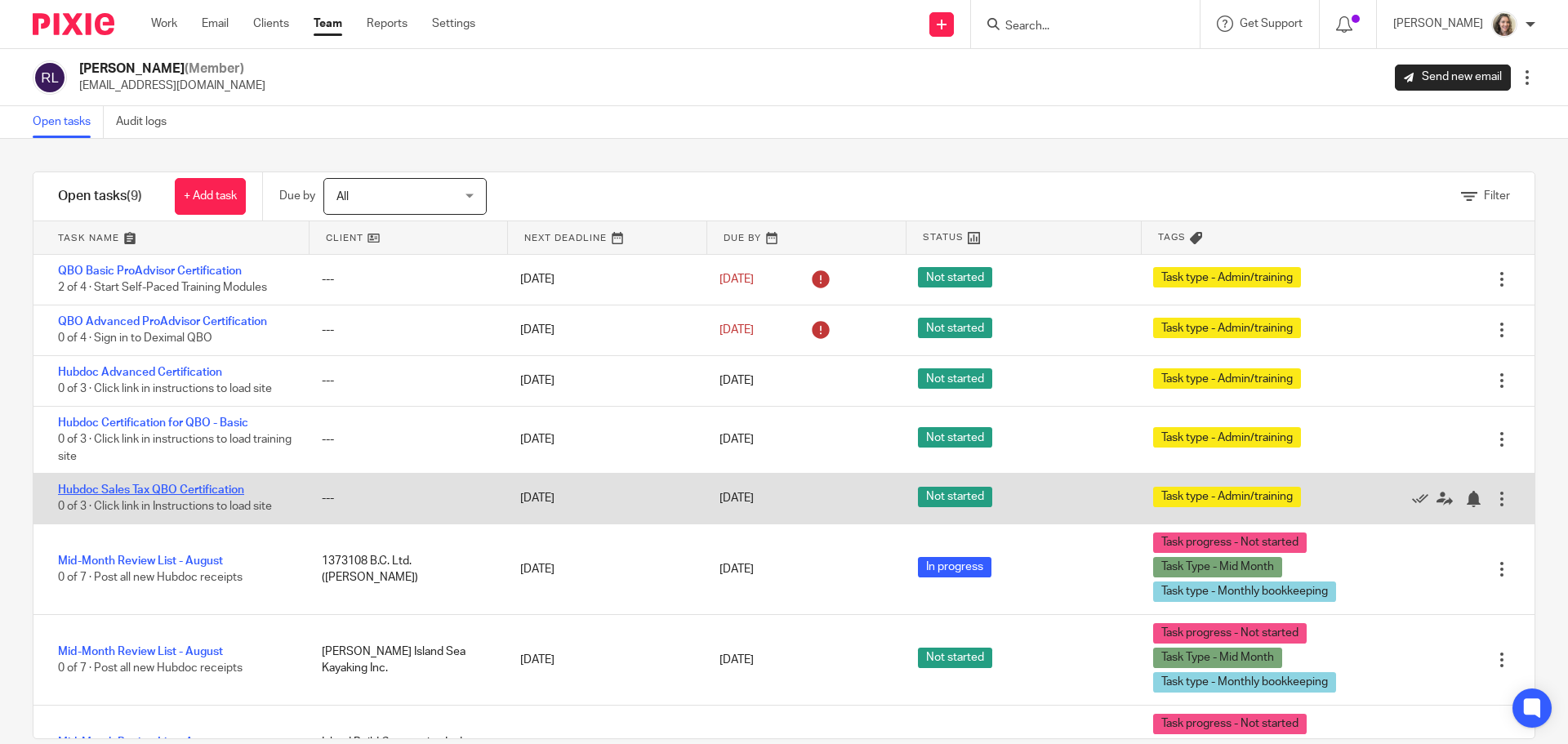
click at [197, 489] on link "Hubdoc Sales Tax QBO Certification" at bounding box center [150, 490] width 186 height 12
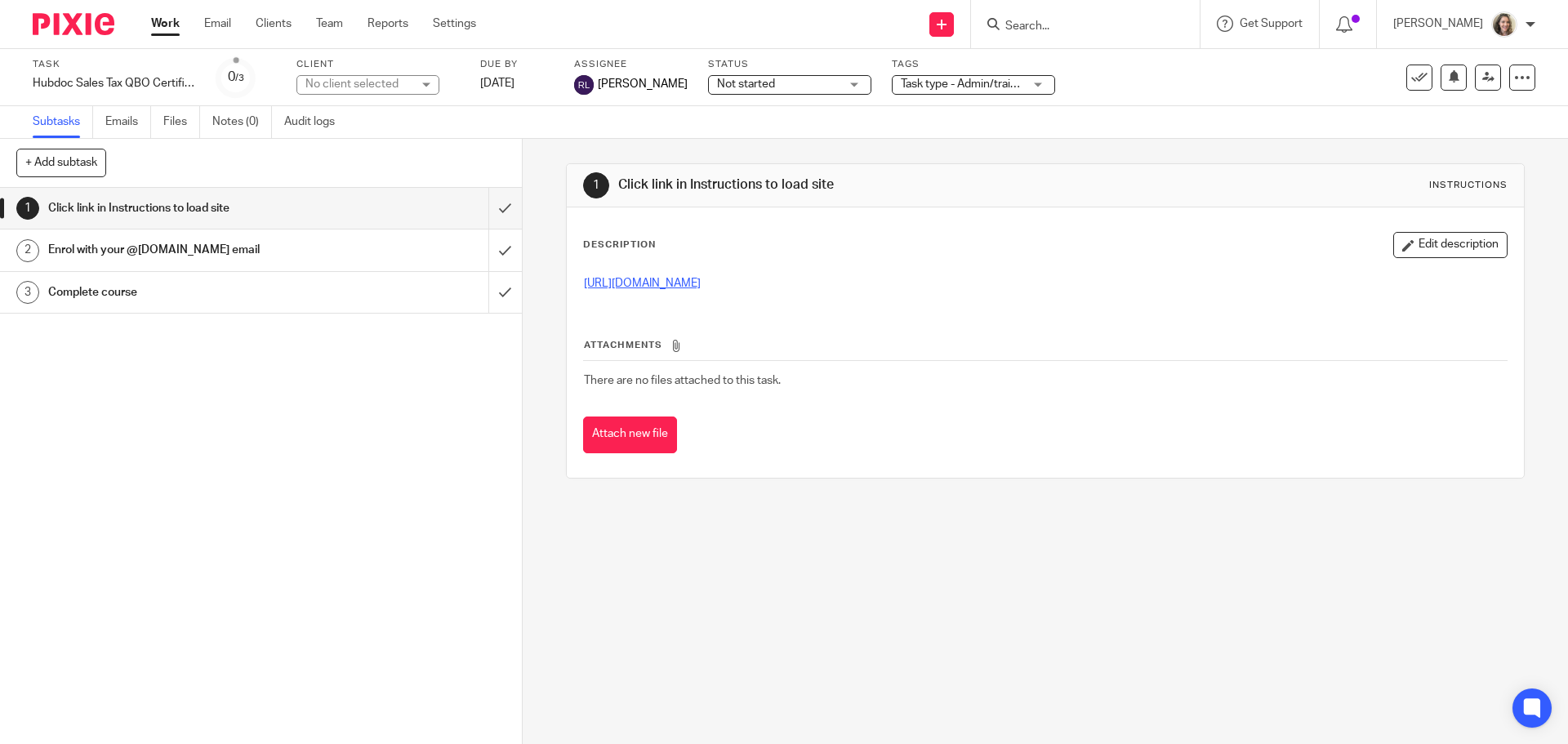
click at [650, 279] on link "[URL][DOMAIN_NAME]" at bounding box center [641, 284] width 117 height 12
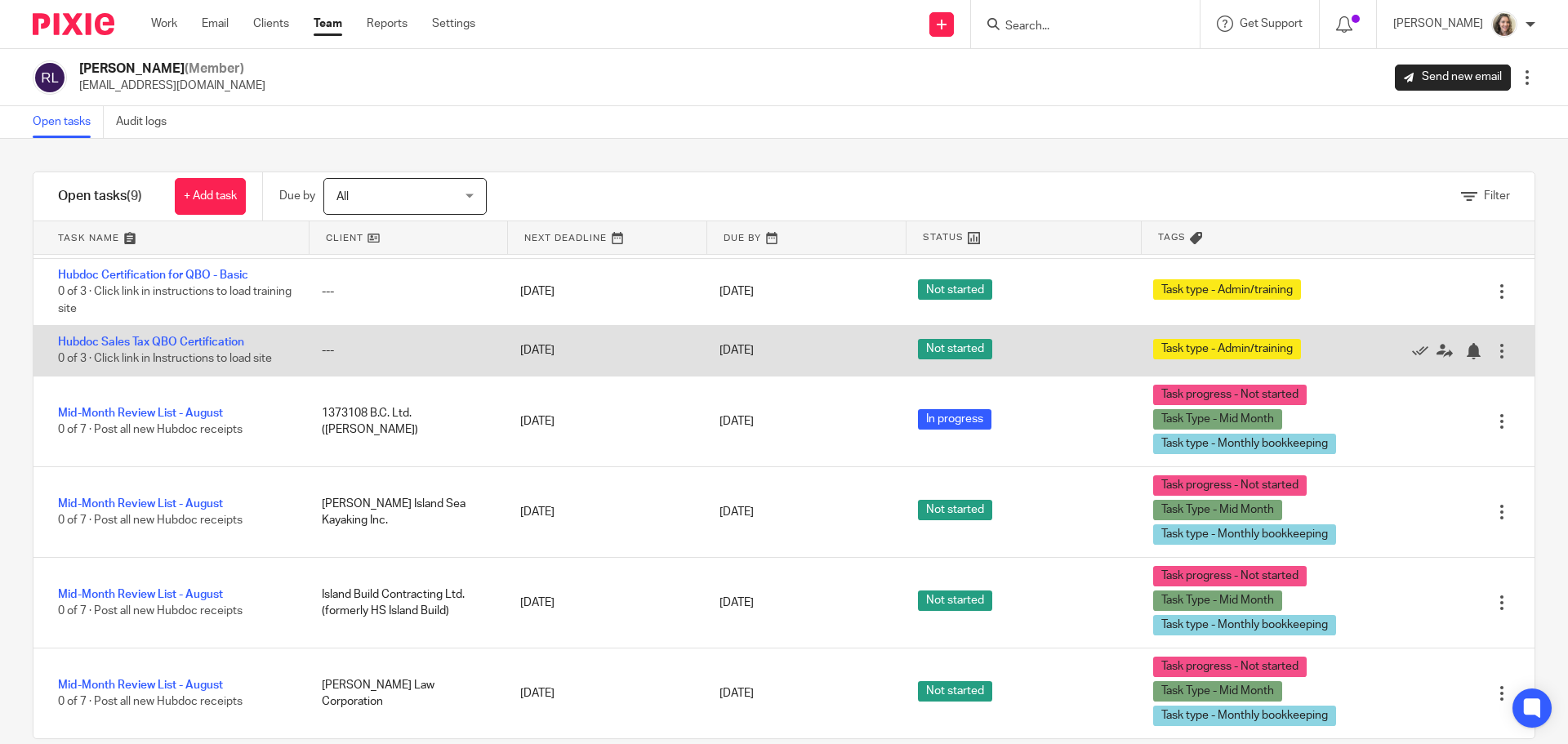
scroll to position [28, 0]
